Goal: Register for event/course

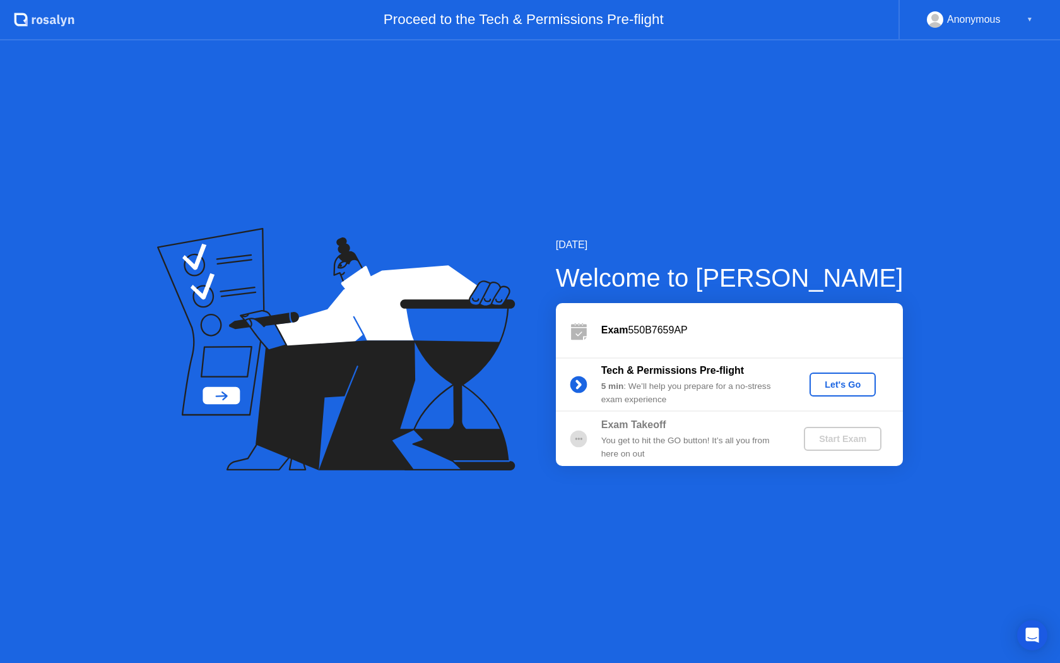
click at [849, 389] on div "Let's Go" at bounding box center [843, 384] width 56 height 10
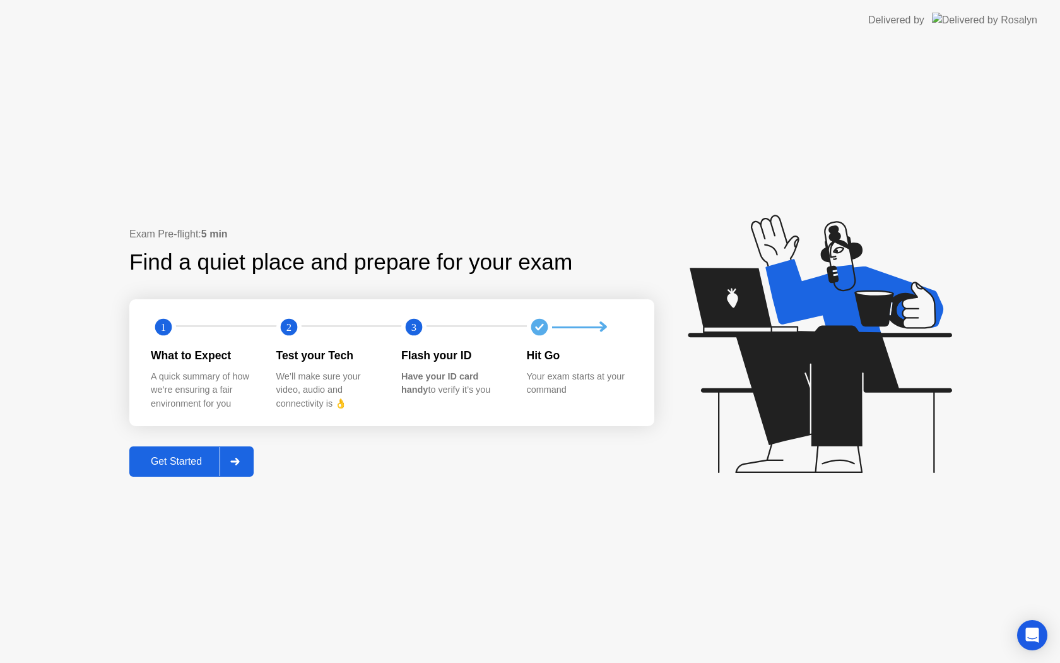
click at [158, 465] on div "Get Started" at bounding box center [176, 461] width 86 height 11
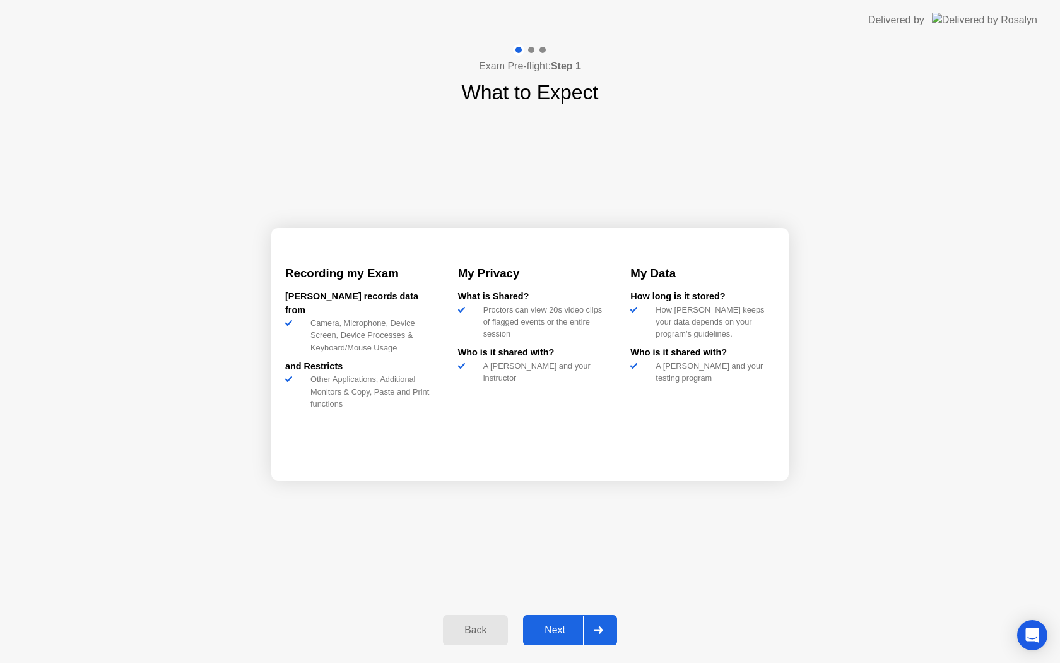
click at [545, 626] on div "Next" at bounding box center [555, 629] width 56 height 11
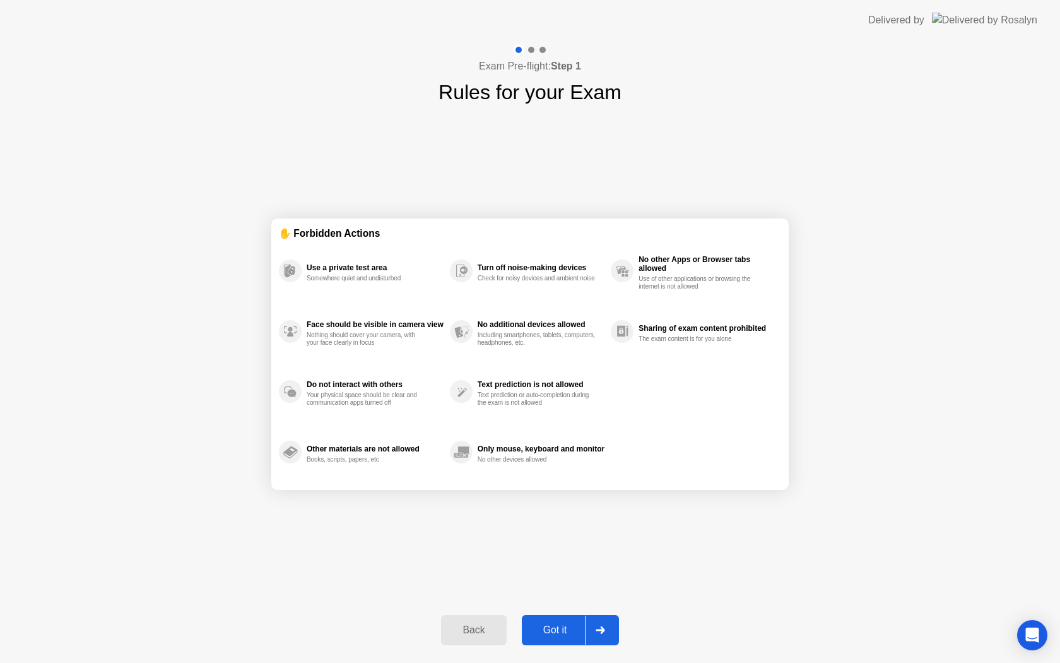
click at [562, 625] on div "Got it" at bounding box center [555, 629] width 59 height 11
select select "**********"
select select "*******"
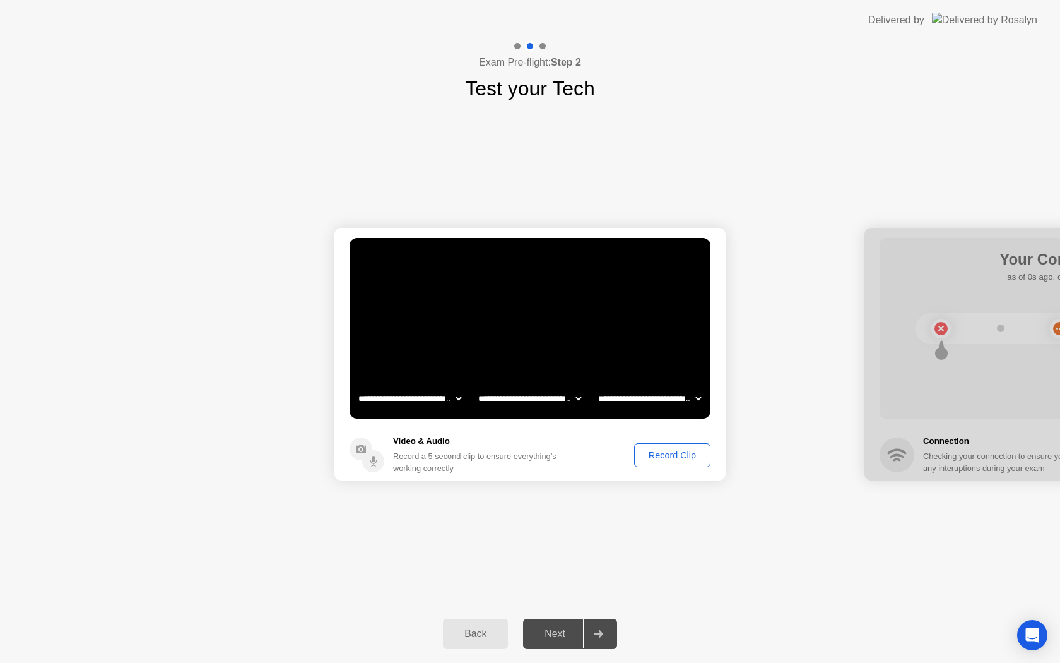
click at [676, 462] on button "Record Clip" at bounding box center [672, 455] width 76 height 24
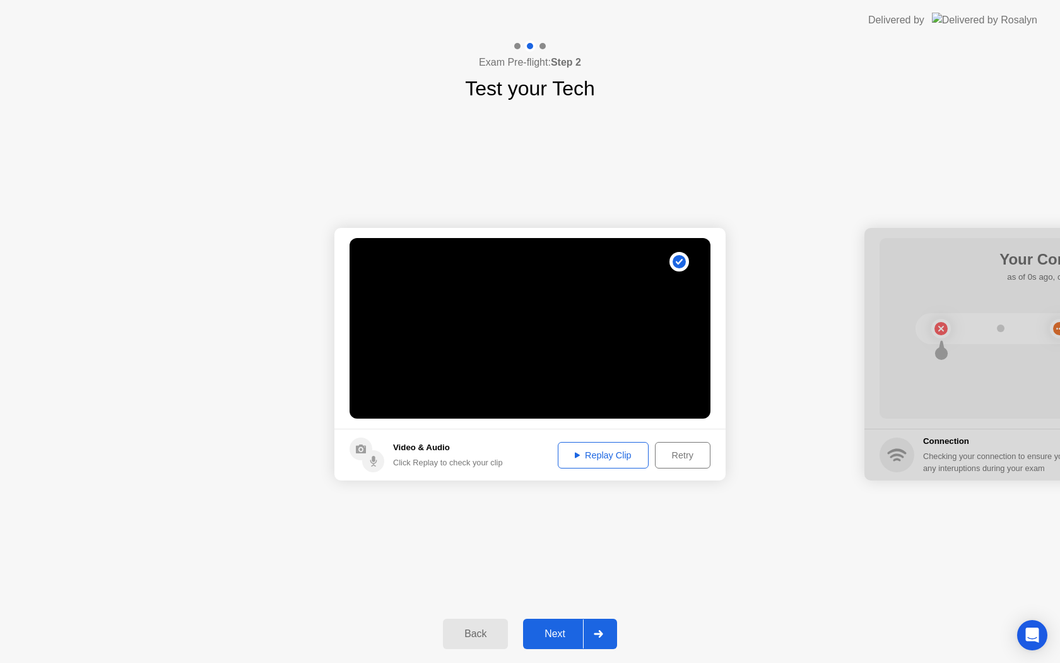
click at [590, 458] on div "Replay Clip" at bounding box center [603, 455] width 82 height 10
click at [550, 629] on div "Next" at bounding box center [555, 633] width 56 height 11
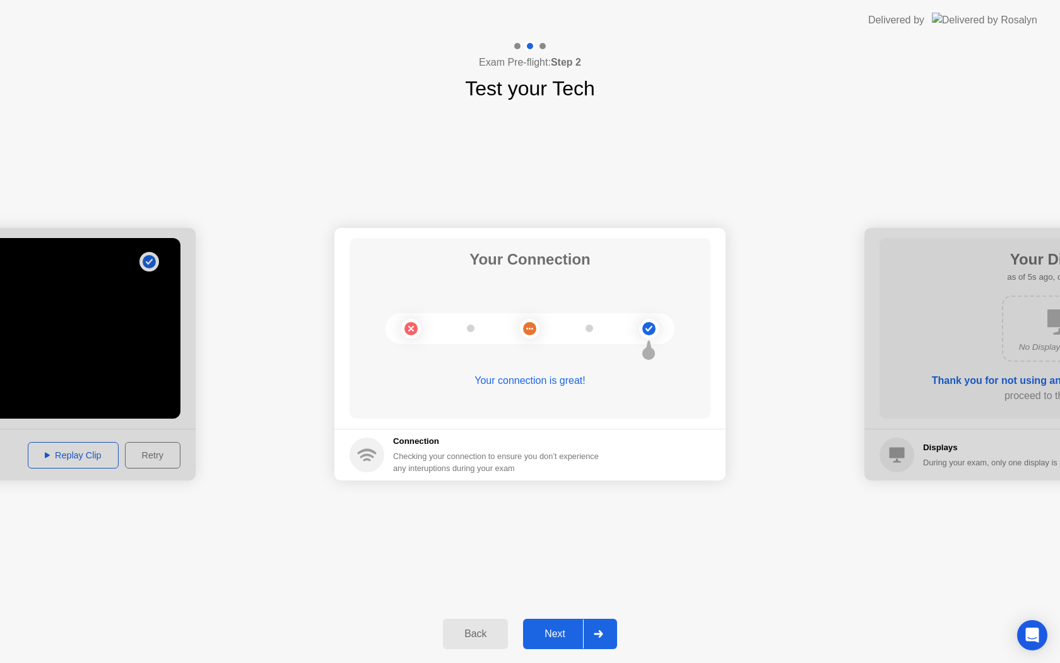
click at [568, 630] on div "Next" at bounding box center [555, 633] width 56 height 11
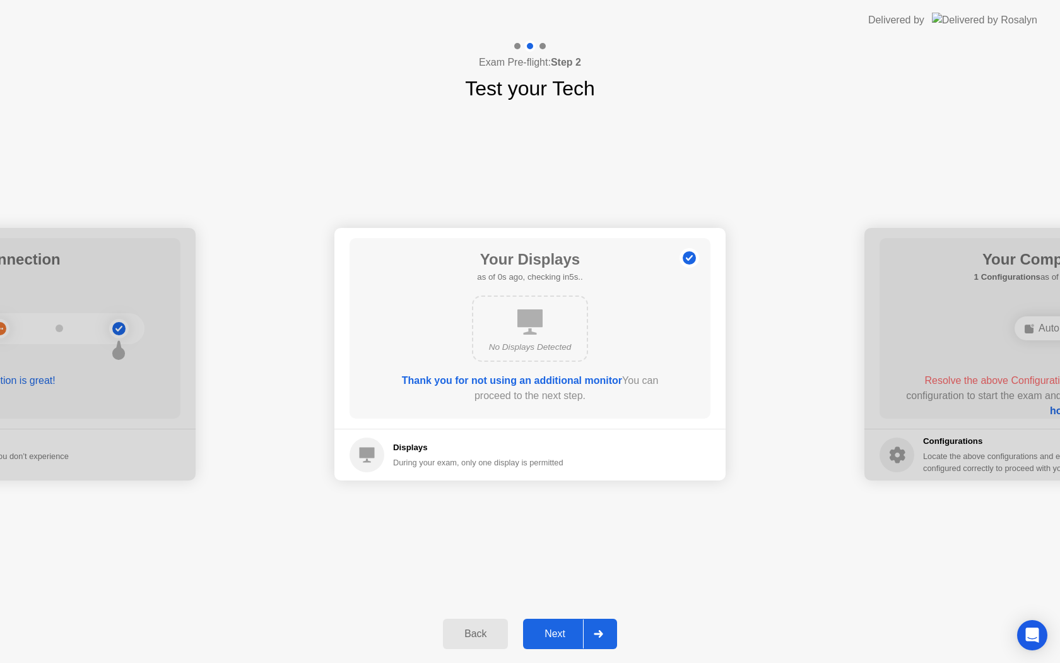
click at [545, 636] on div "Next" at bounding box center [555, 633] width 56 height 11
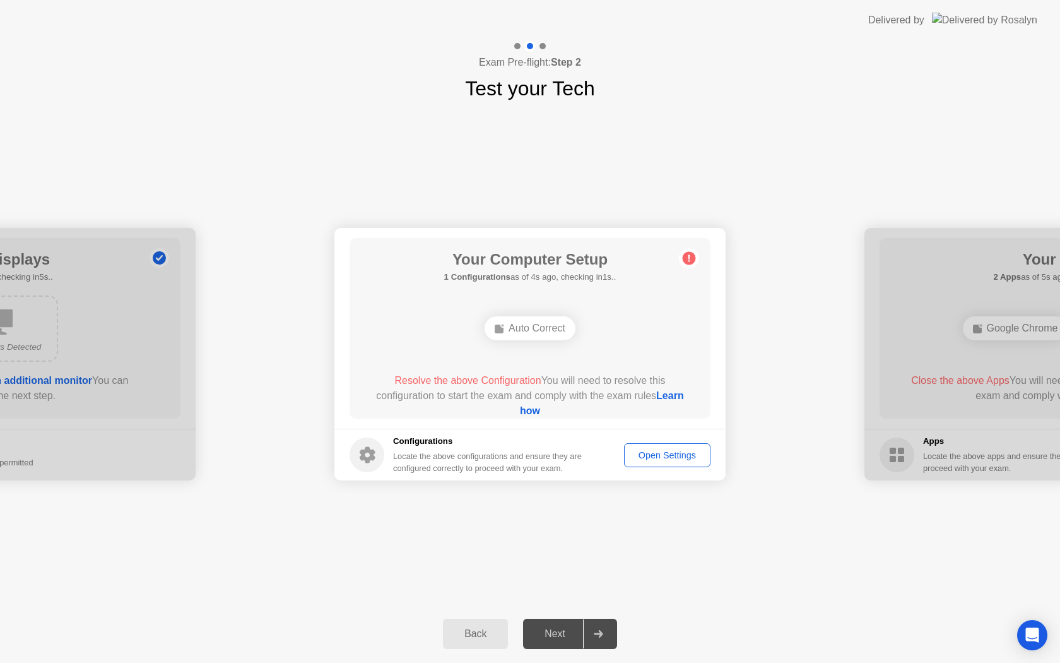
click at [667, 458] on div "Open Settings" at bounding box center [668, 455] width 78 height 10
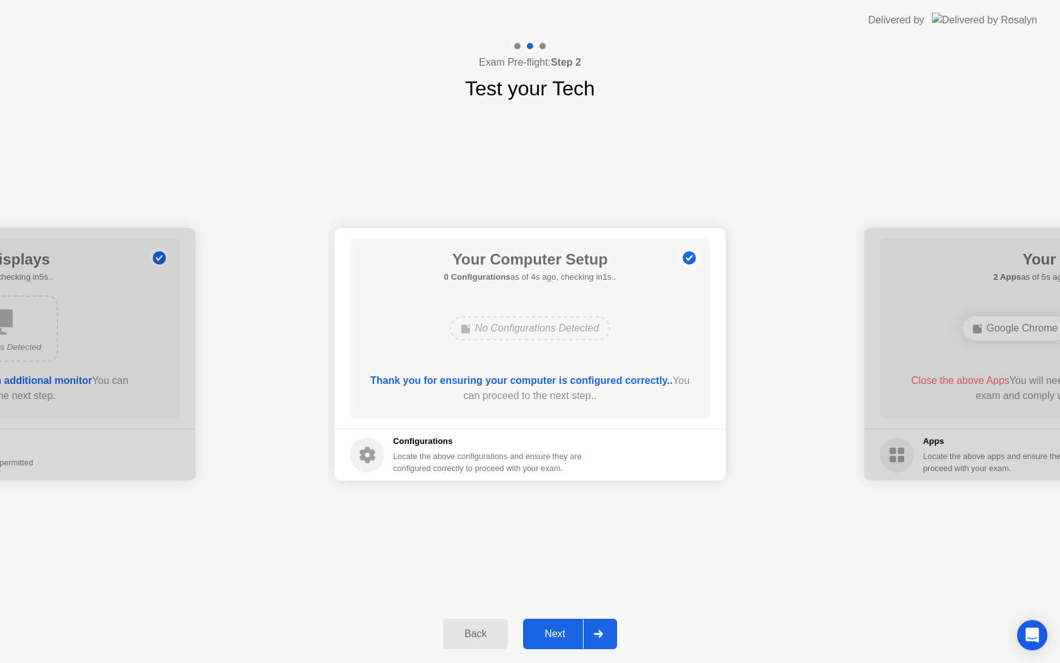
click at [558, 629] on div "Next" at bounding box center [555, 633] width 56 height 11
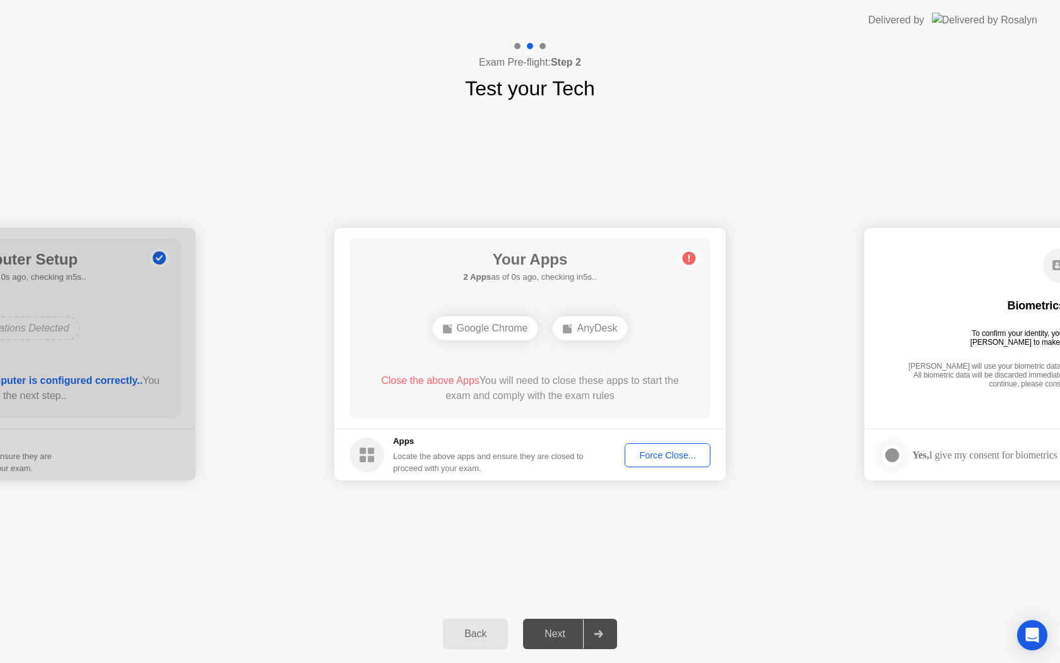
click at [673, 453] on div "Force Close..." at bounding box center [667, 455] width 77 height 10
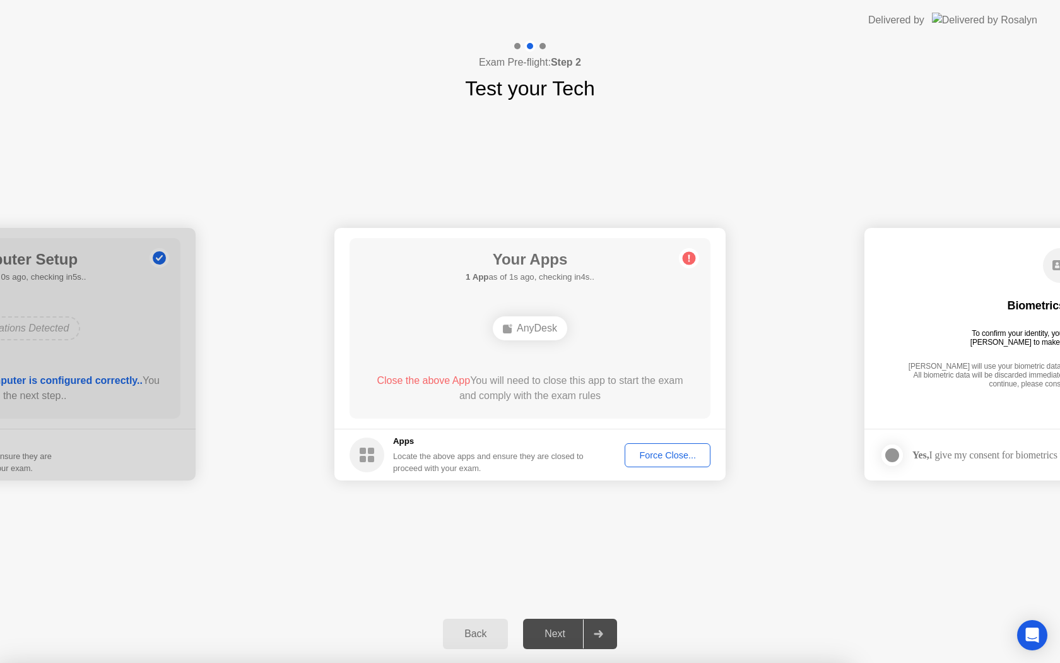
click at [657, 455] on div "Force Close..." at bounding box center [667, 455] width 77 height 10
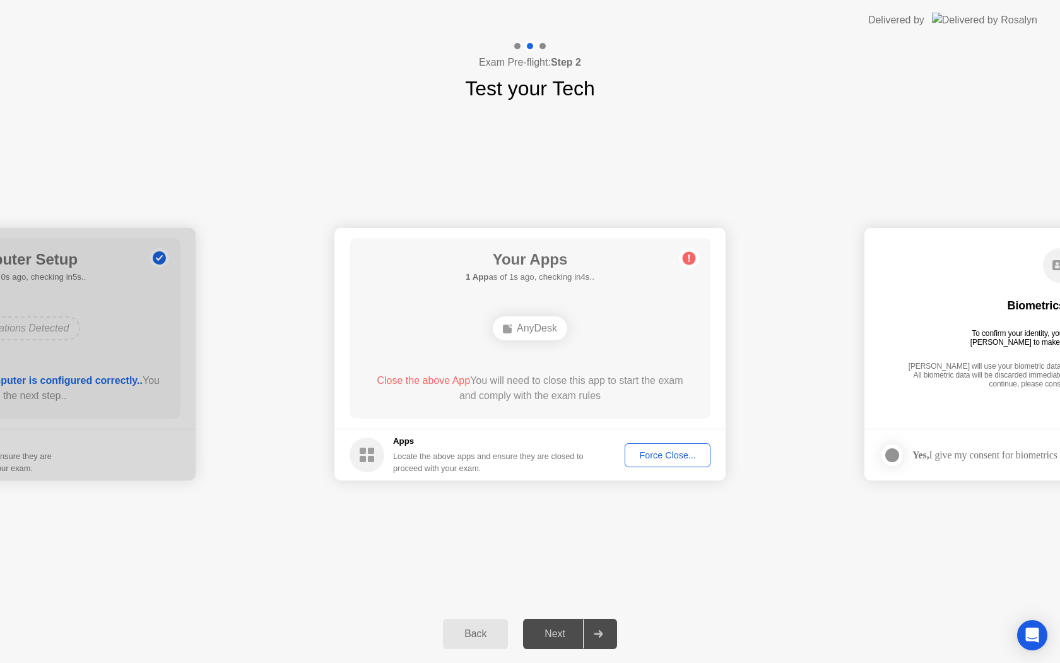
click at [654, 458] on div "Force Close..." at bounding box center [667, 455] width 77 height 10
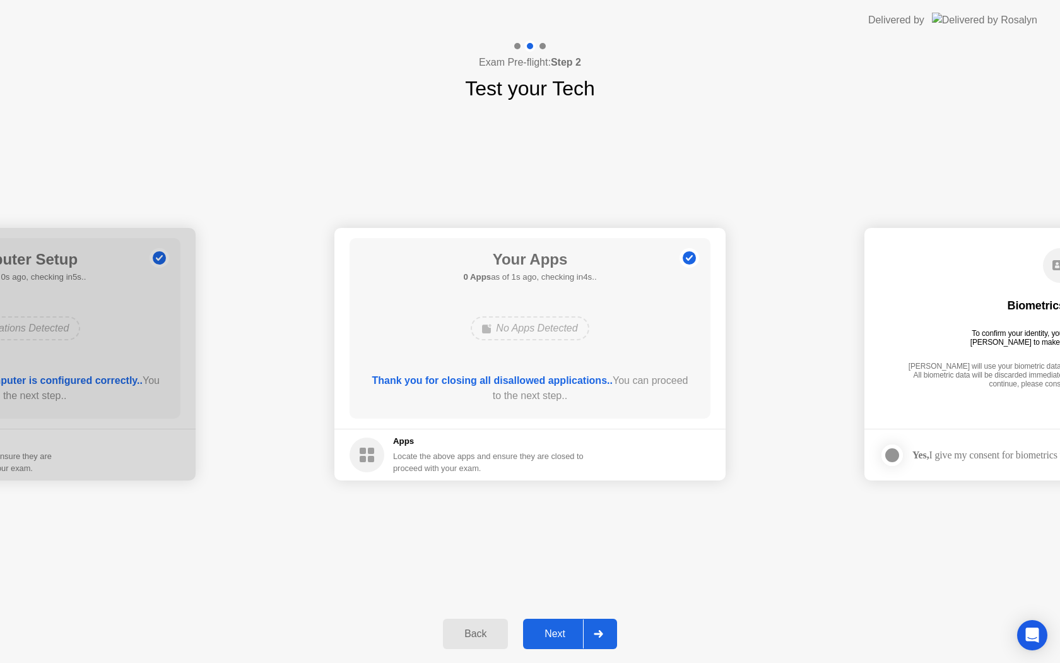
click at [543, 632] on div "Next" at bounding box center [555, 633] width 56 height 11
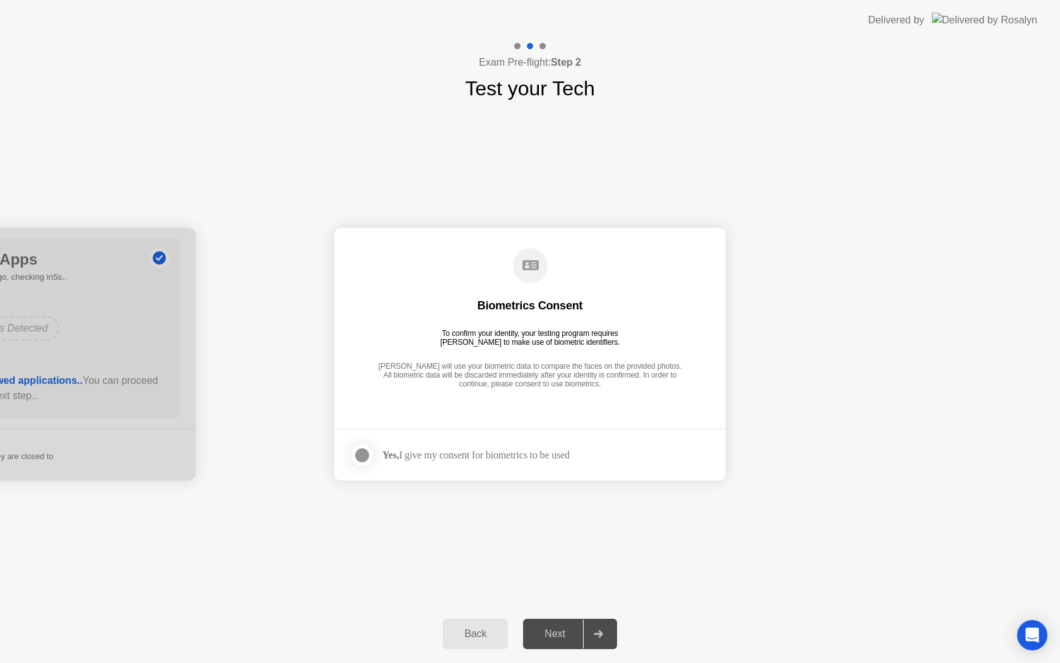
click at [363, 454] on div at bounding box center [362, 454] width 15 height 15
click at [550, 628] on div "Next" at bounding box center [555, 633] width 56 height 11
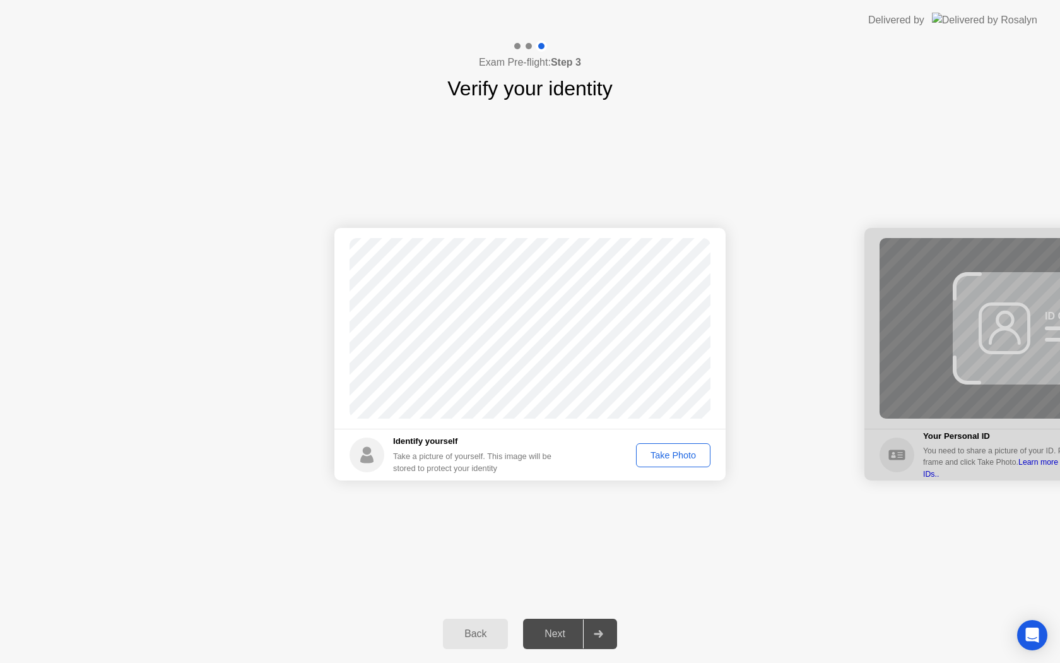
click at [672, 454] on div "Take Photo" at bounding box center [674, 455] width 66 height 10
click at [557, 639] on div "Next" at bounding box center [555, 633] width 56 height 11
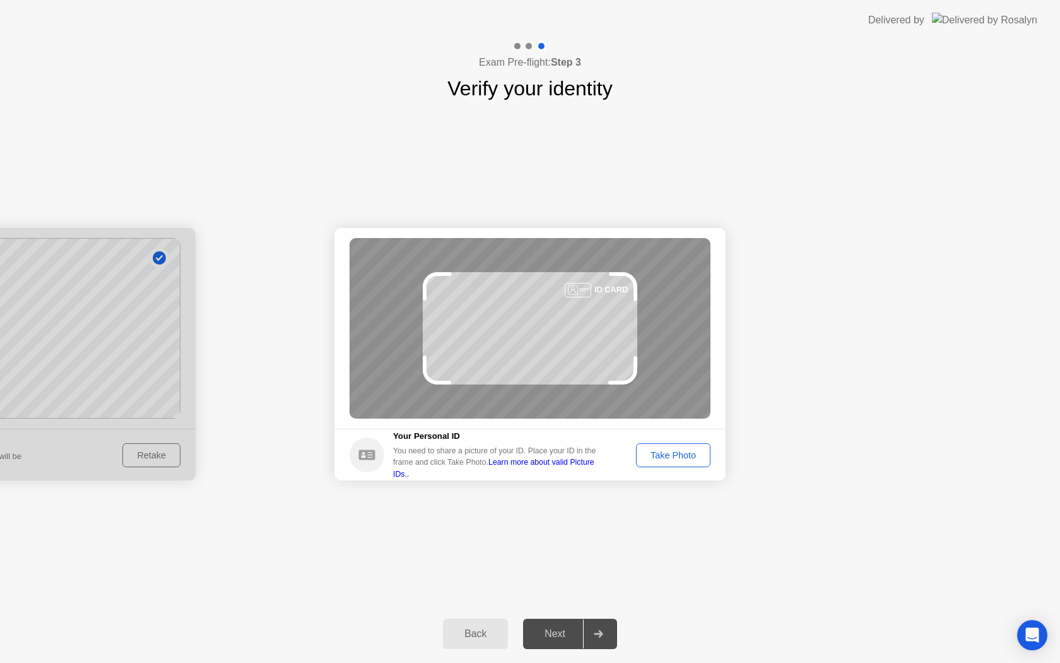
click at [679, 450] on div "Take Photo" at bounding box center [674, 455] width 66 height 10
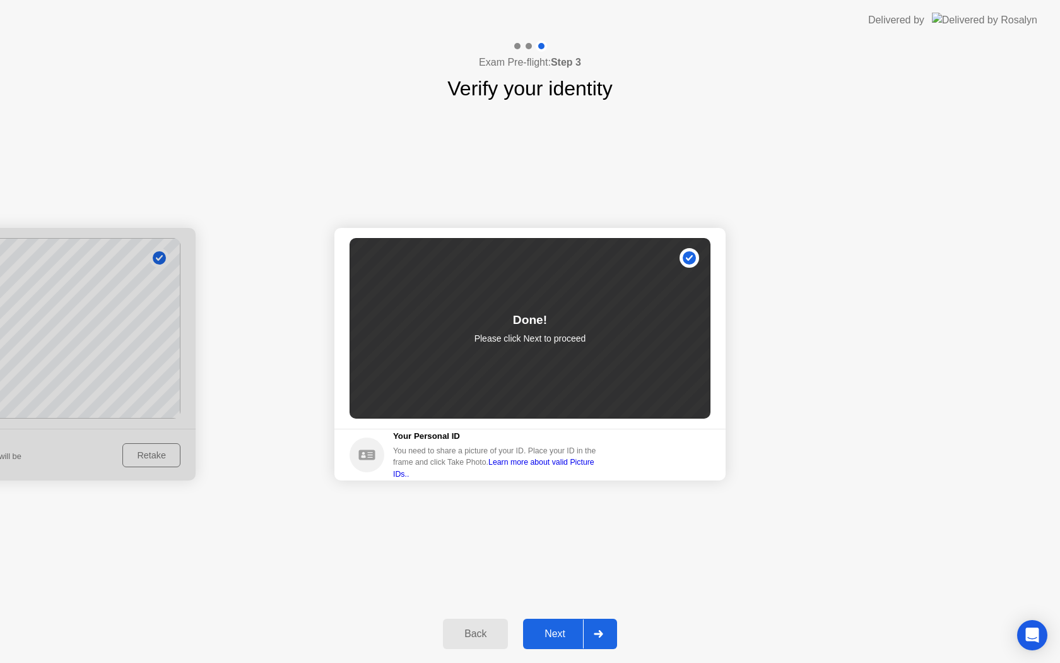
click at [561, 632] on div "Next" at bounding box center [555, 633] width 56 height 11
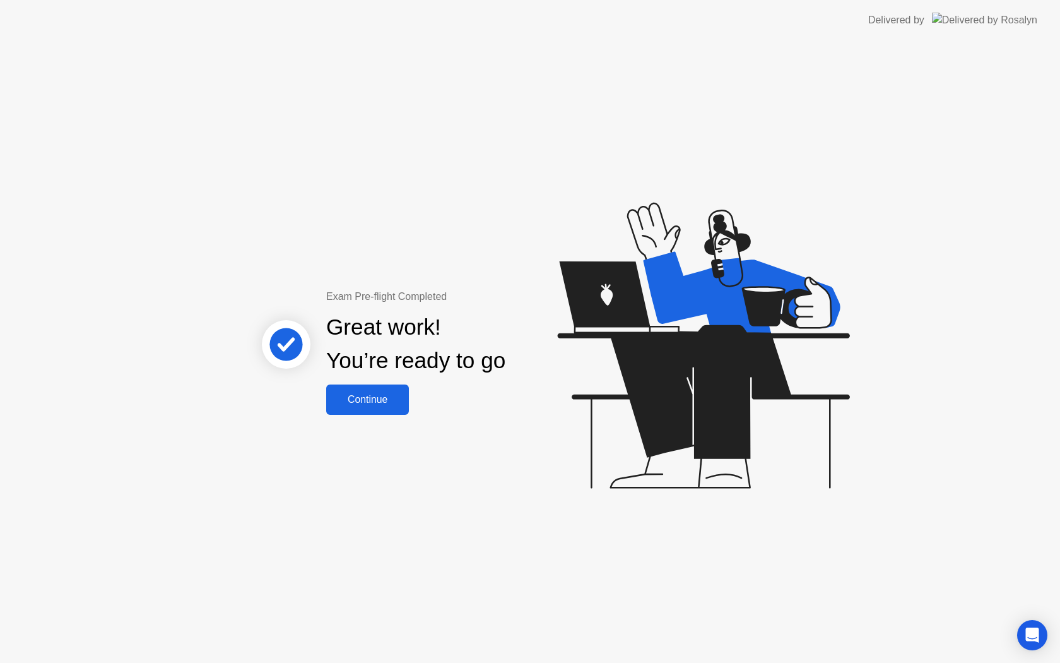
click at [359, 395] on div "Continue" at bounding box center [367, 399] width 75 height 11
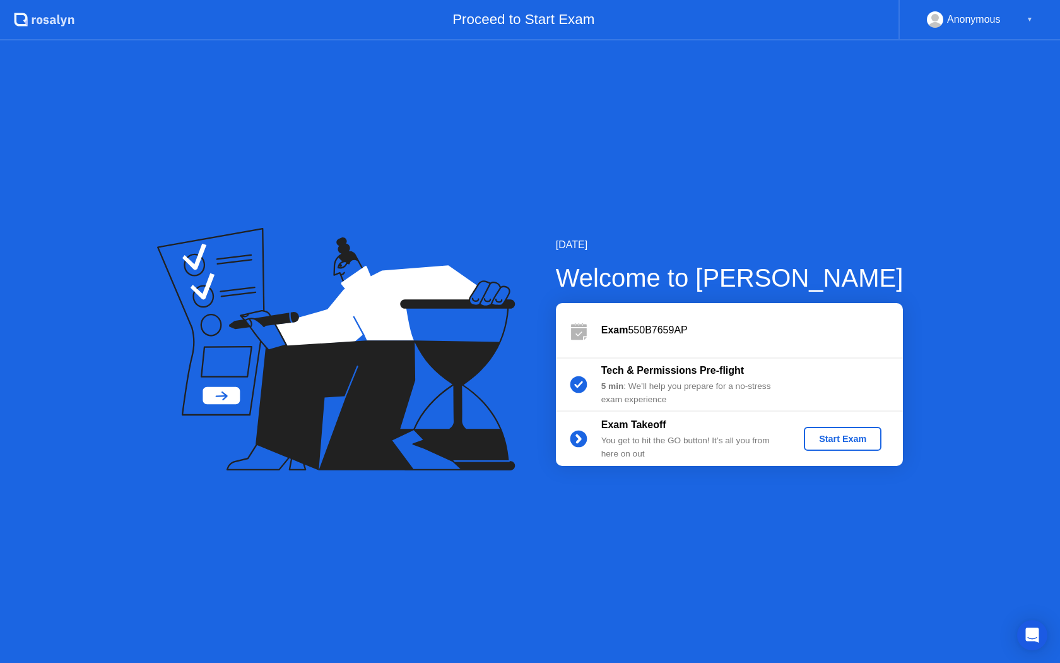
click at [834, 439] on div "Start Exam" at bounding box center [843, 439] width 68 height 10
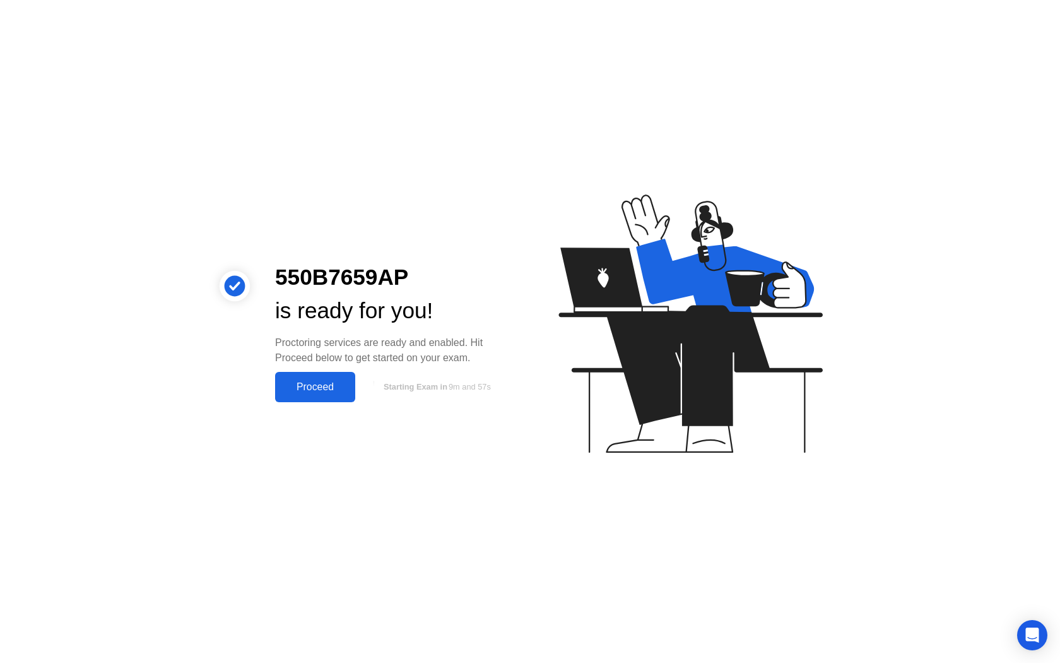
click at [325, 394] on button "Proceed" at bounding box center [315, 387] width 80 height 30
